Goal: Navigation & Orientation: Understand site structure

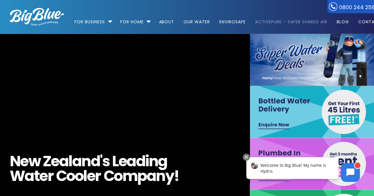
click at [292, 6] on link "ActivePure – Safer Shared Air" at bounding box center [291, 19] width 80 height 38
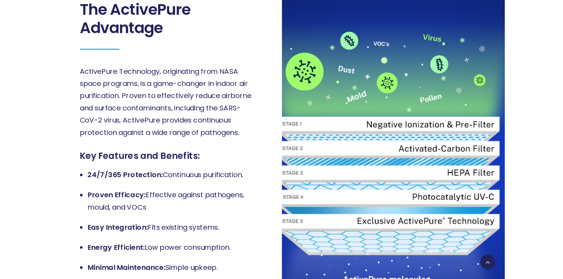
scroll to position [325, 0]
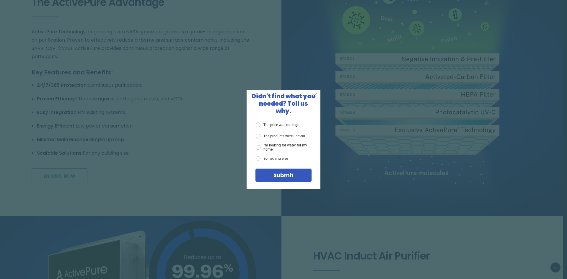
click at [315, 98] on span "X" at bounding box center [314, 95] width 5 height 7
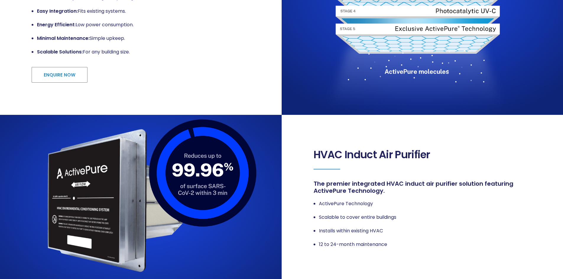
scroll to position [0, 0]
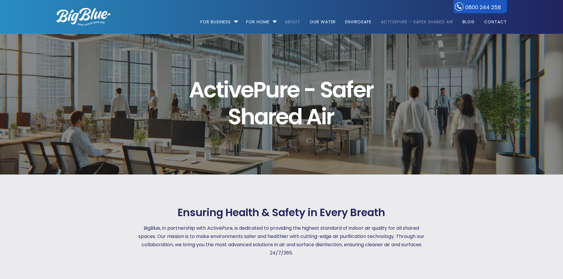
click at [290, 24] on link "About" at bounding box center [293, 19] width 24 height 38
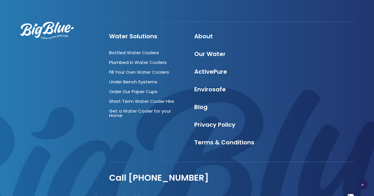
scroll to position [1977, 0]
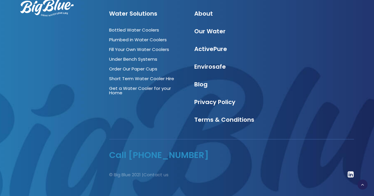
click at [175, 151] on link "Call [PHONE_NUMBER]" at bounding box center [159, 155] width 100 height 12
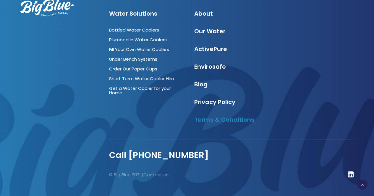
click at [229, 116] on link "Terms & Conditions" at bounding box center [224, 120] width 60 height 8
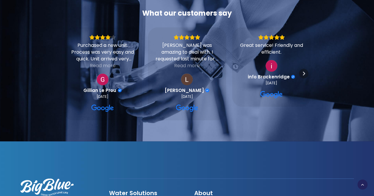
scroll to position [561, 0]
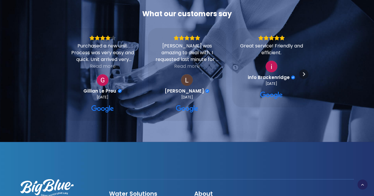
scroll to position [1961, 0]
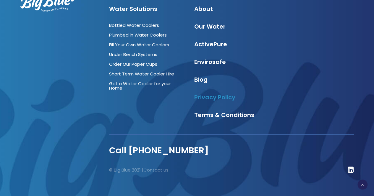
click at [214, 99] on link "Privacy Policy" at bounding box center [214, 97] width 41 height 8
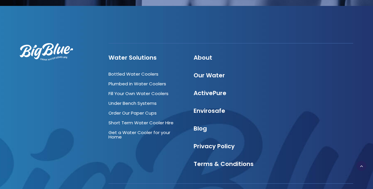
scroll to position [1658, 0]
